Goal: Task Accomplishment & Management: Use online tool/utility

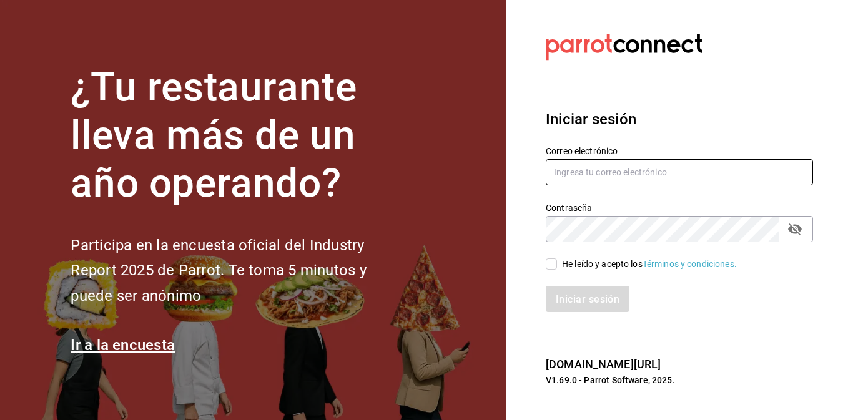
type input "[EMAIL_ADDRESS][DOMAIN_NAME]"
click at [796, 228] on icon "campo de contraseña" at bounding box center [794, 229] width 15 height 15
click at [552, 262] on input "He leído y acepto los Términos y condiciones." at bounding box center [551, 263] width 11 height 11
checkbox input "true"
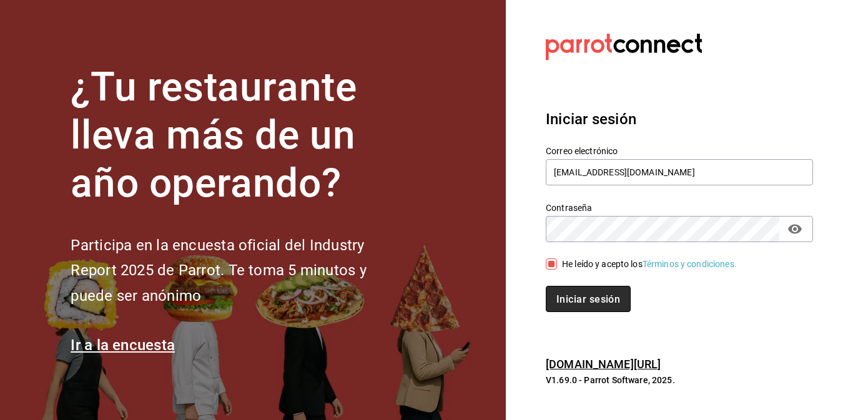
click at [589, 297] on font "Iniciar sesión" at bounding box center [588, 299] width 64 height 12
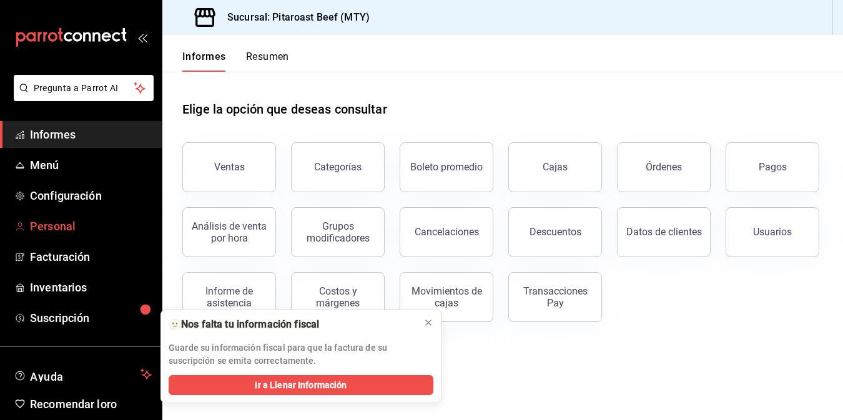
click at [69, 222] on font "Personal" at bounding box center [53, 226] width 46 height 13
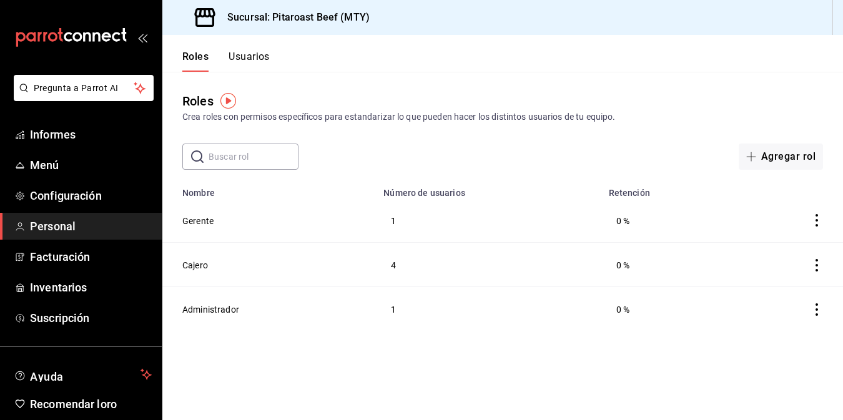
click at [499, 355] on main "Roles Crea roles con permisos específicos para estandarizar lo que pueden hacer…" at bounding box center [502, 246] width 680 height 348
click at [193, 262] on font "Cajero" at bounding box center [195, 265] width 26 height 10
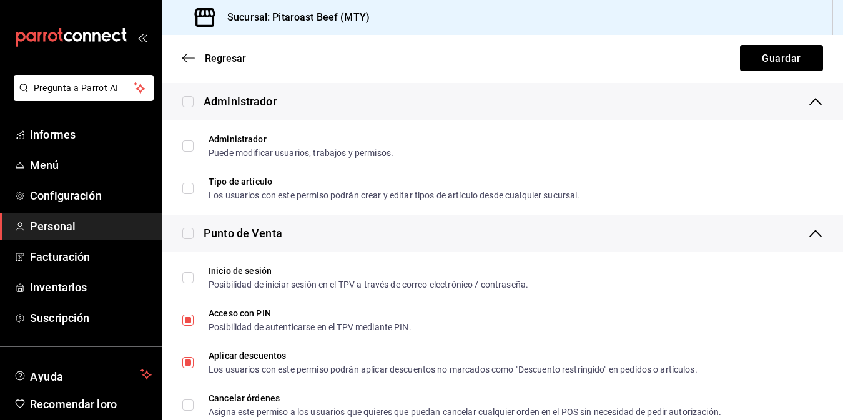
scroll to position [112, 0]
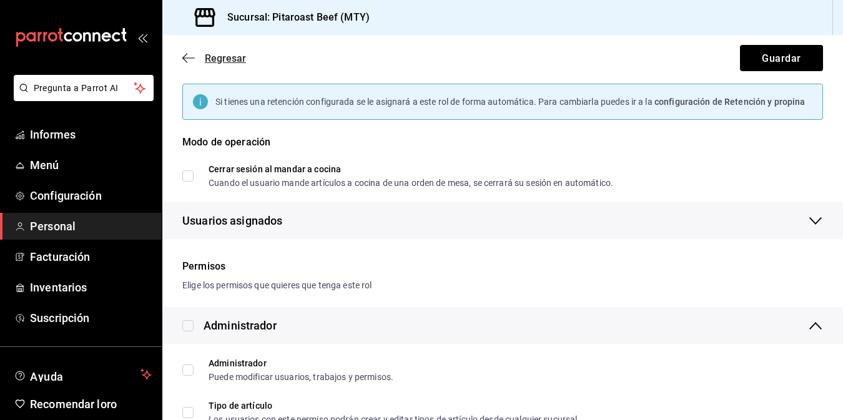
click at [189, 54] on icon "button" at bounding box center [188, 57] width 12 height 11
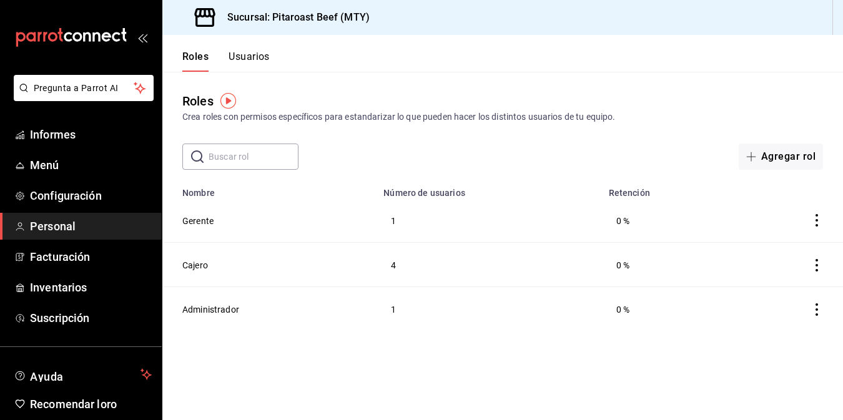
click at [257, 57] on font "Usuarios" at bounding box center [248, 57] width 41 height 12
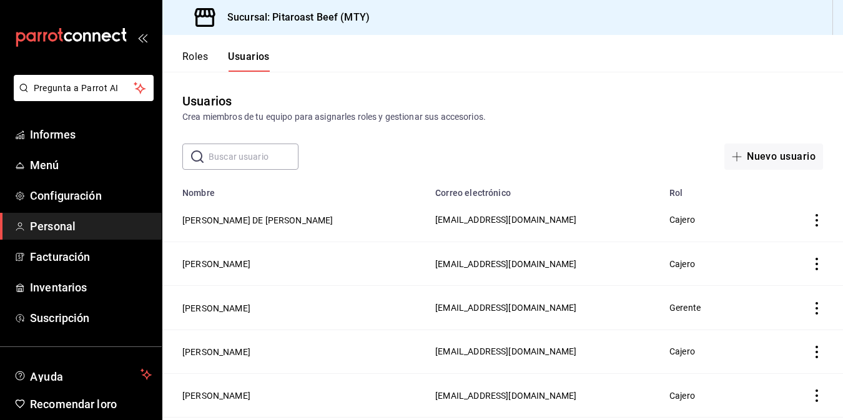
scroll to position [81, 0]
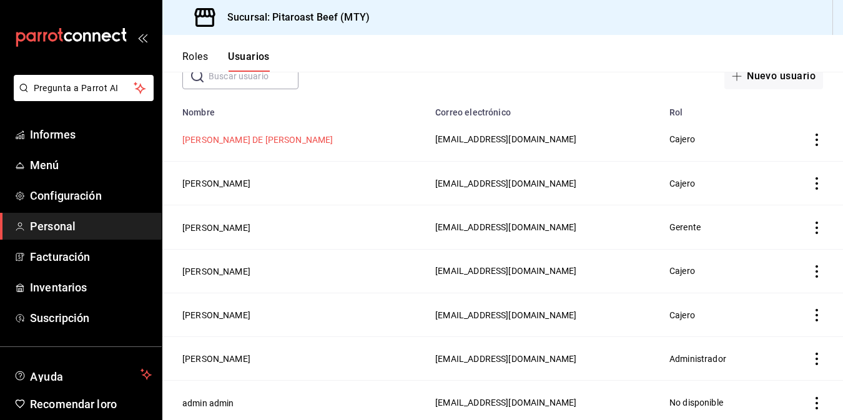
click at [302, 134] on button "[PERSON_NAME] DE [PERSON_NAME]" at bounding box center [257, 140] width 151 height 12
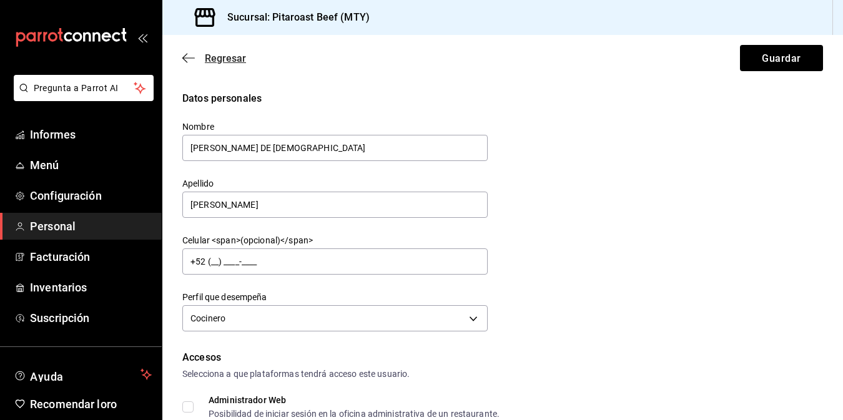
click at [185, 57] on icon "button" at bounding box center [188, 57] width 12 height 11
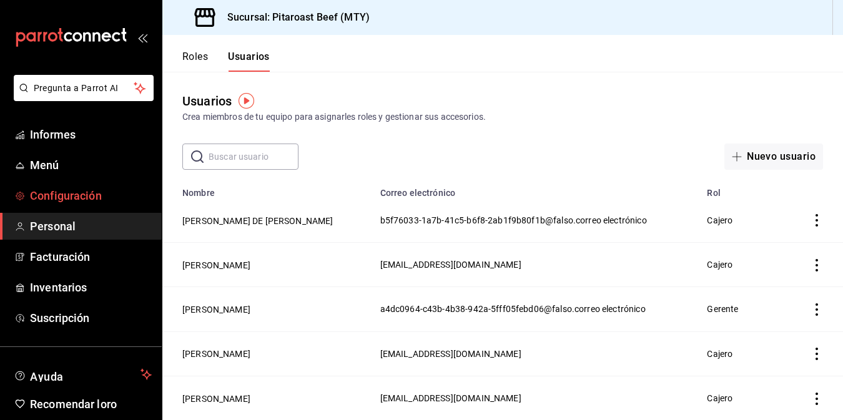
click at [64, 189] on font "Configuración" at bounding box center [66, 195] width 72 height 13
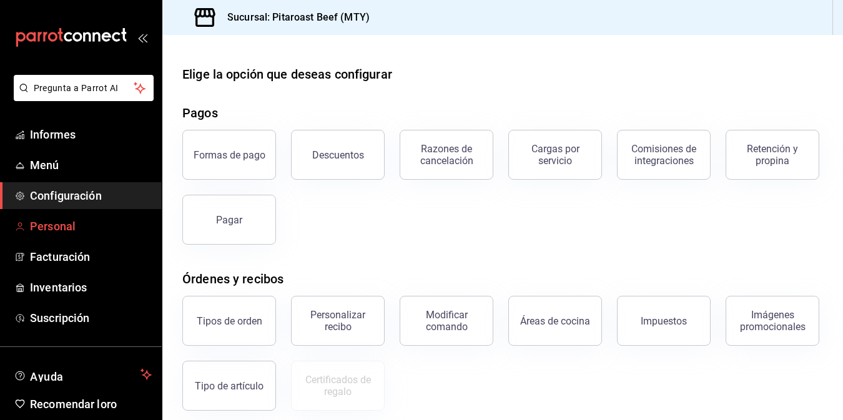
click at [58, 227] on font "Personal" at bounding box center [53, 226] width 46 height 13
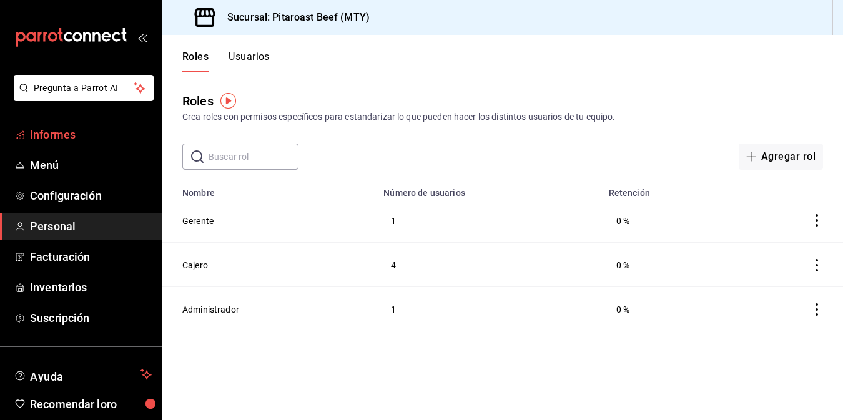
click at [64, 139] on font "Informes" at bounding box center [53, 134] width 46 height 13
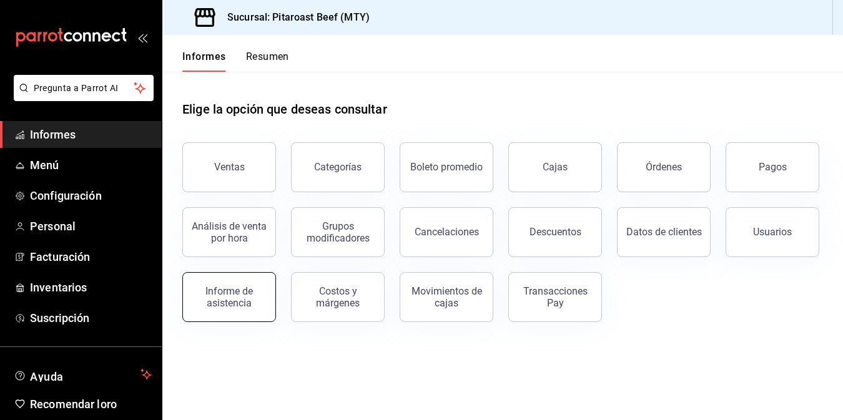
click at [236, 303] on font "Informe de asistencia" at bounding box center [228, 297] width 47 height 24
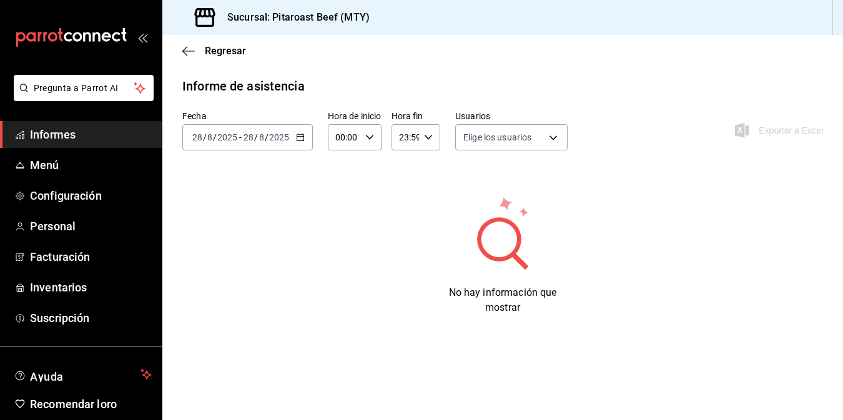
type input "b5f76033-1a7b-41c5-b6f8-2ab1f9b80f1b,8ab9e23b-3a58-4ef6-95e2-32274fc34d2a,d4227…"
click at [300, 138] on icon "button" at bounding box center [300, 137] width 9 height 9
click at [299, 138] on icon "button" at bounding box center [300, 137] width 9 height 9
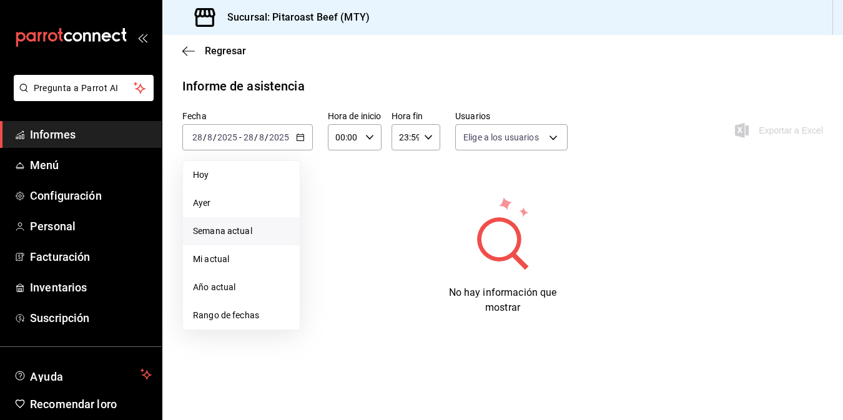
click at [233, 227] on font "Semana actual" at bounding box center [222, 231] width 59 height 10
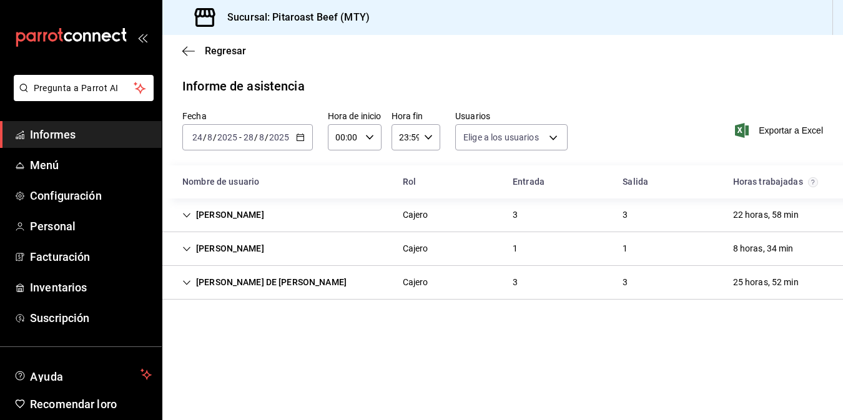
click at [242, 140] on div "[DATE] [DATE]" at bounding box center [266, 137] width 49 height 10
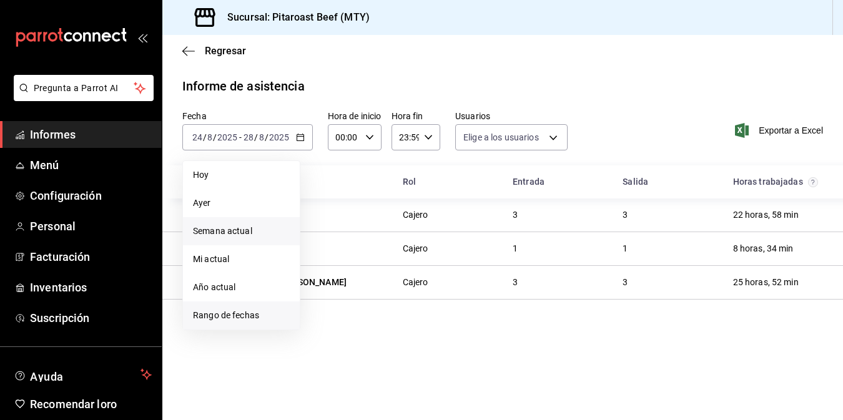
click at [252, 315] on font "Rango de fechas" at bounding box center [226, 315] width 66 height 10
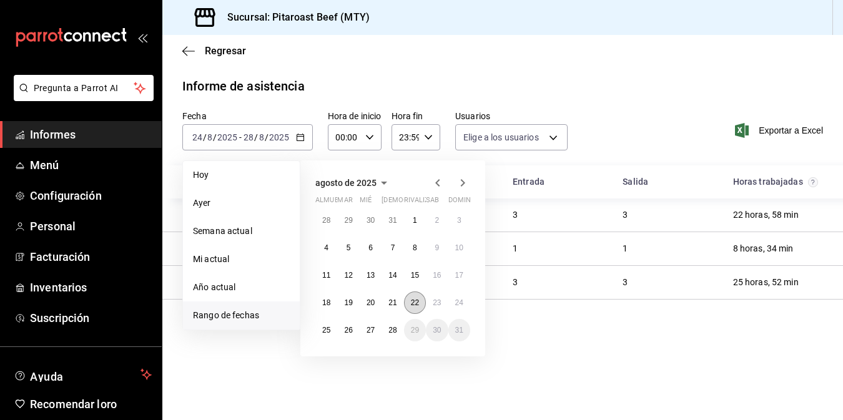
click at [413, 307] on button "22" at bounding box center [415, 302] width 22 height 22
click at [389, 331] on font "28" at bounding box center [392, 330] width 8 height 9
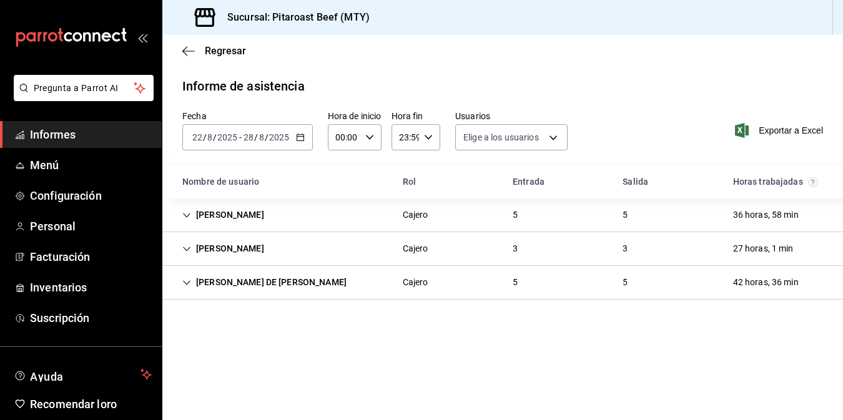
click at [187, 284] on icon "Cell" at bounding box center [186, 282] width 9 height 9
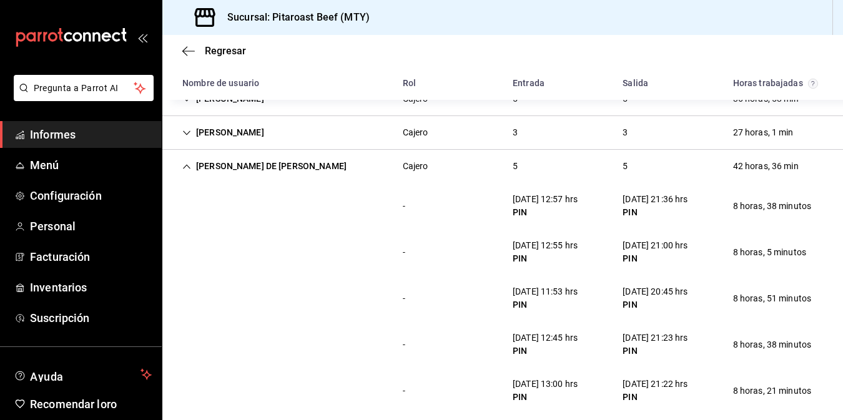
scroll to position [130, 0]
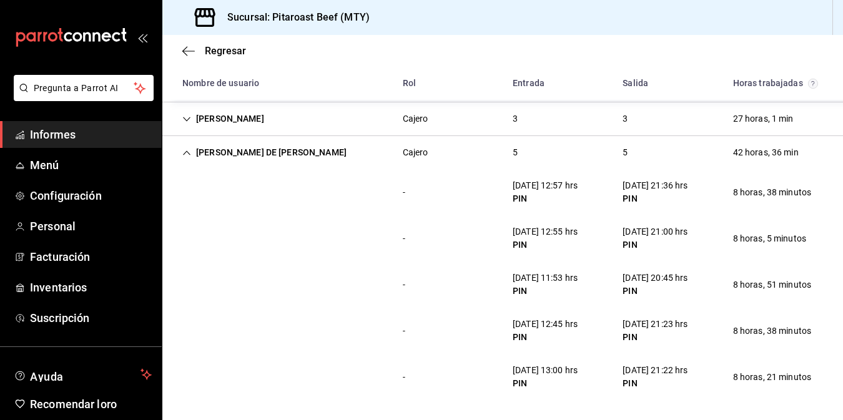
click at [466, 253] on div "- [DATE] 12:55 hrs PIN [DATE] 21:00 hrs PIN 8 horas, 5 minutos" at bounding box center [502, 238] width 680 height 46
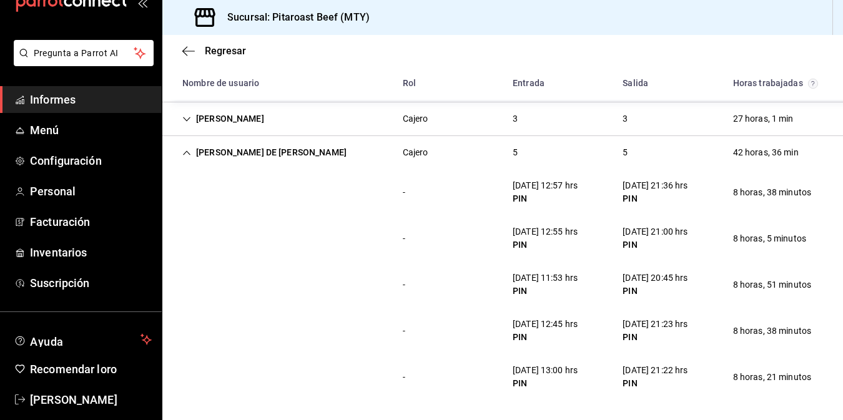
scroll to position [51, 0]
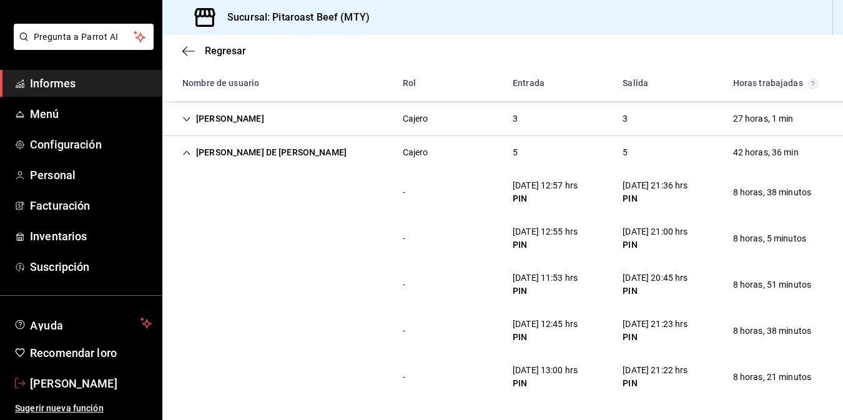
click at [87, 388] on font "[PERSON_NAME]" at bounding box center [73, 383] width 87 height 13
